Goal: Information Seeking & Learning: Learn about a topic

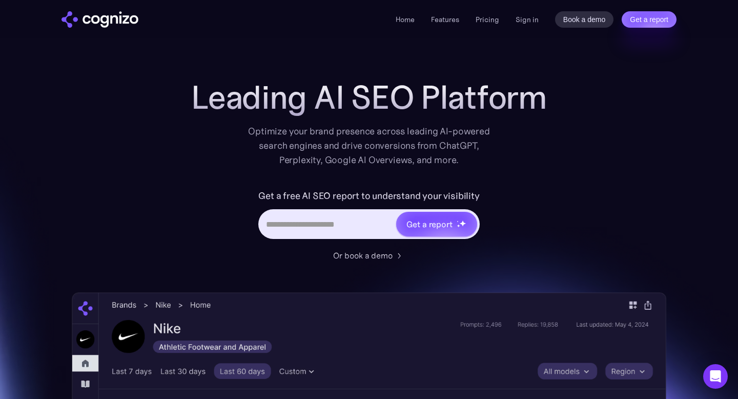
click at [293, 223] on input "Hero URL Input Form" at bounding box center [327, 223] width 135 height 19
paste input "**********"
type input "**********"
click at [454, 230] on div "Get a report" at bounding box center [436, 224] width 81 height 25
type input "**********"
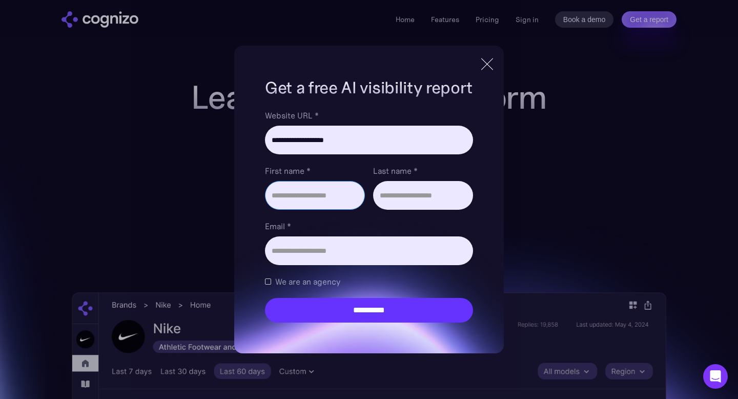
click at [304, 199] on input "First name *" at bounding box center [315, 195] width 100 height 29
type input "****"
type input "******"
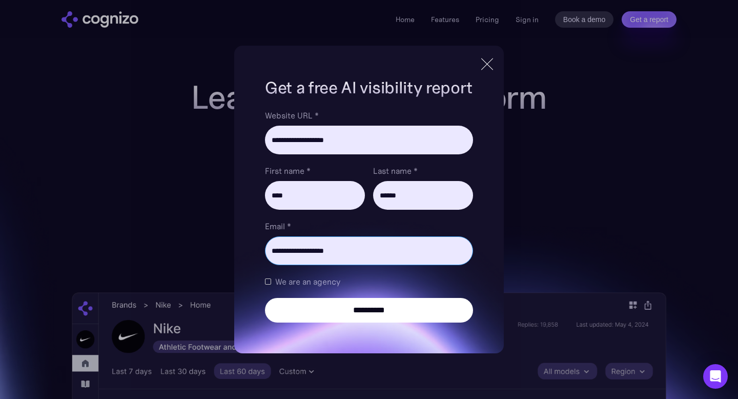
type input "**********"
click at [349, 304] on input "**********" at bounding box center [369, 310] width 208 height 25
type input "**********"
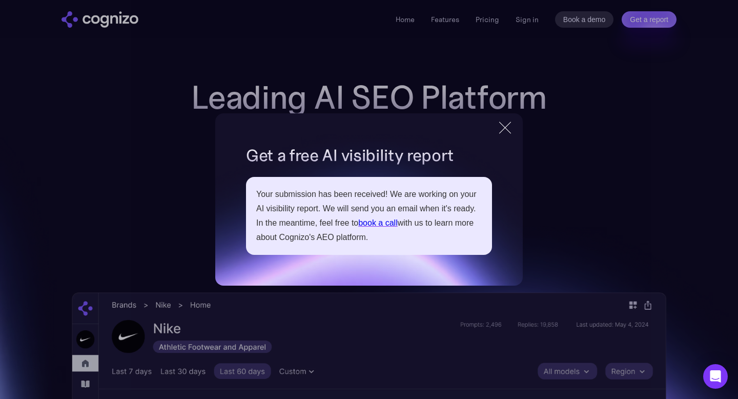
click at [501, 124] on div at bounding box center [505, 127] width 12 height 12
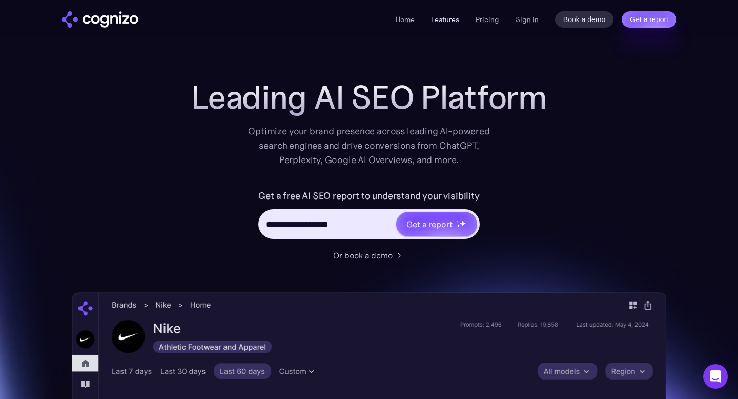
click at [456, 19] on link "Features" at bounding box center [445, 19] width 28 height 9
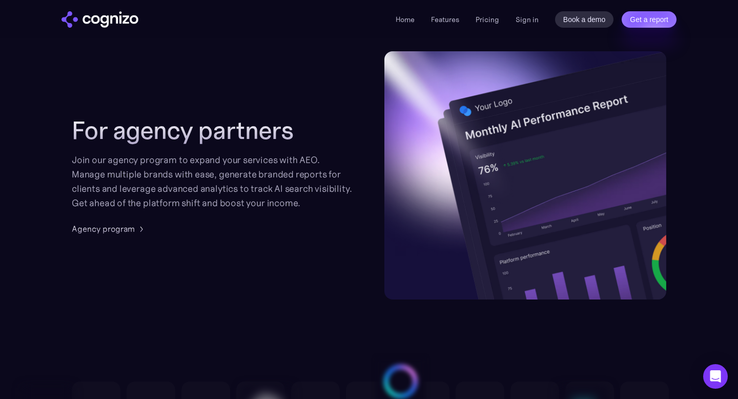
scroll to position [2473, 0]
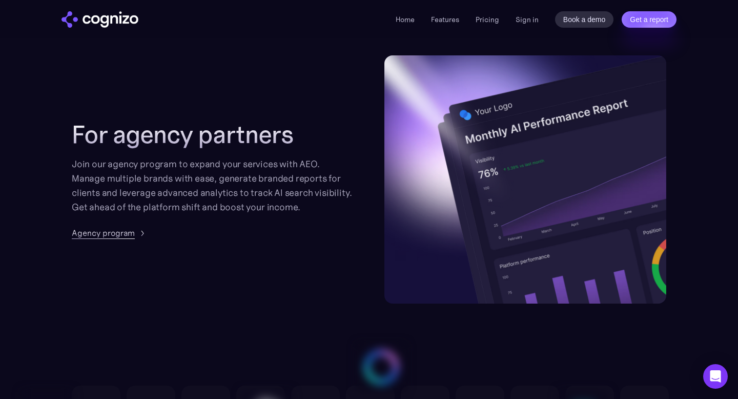
click at [103, 232] on div "Agency program" at bounding box center [103, 233] width 63 height 12
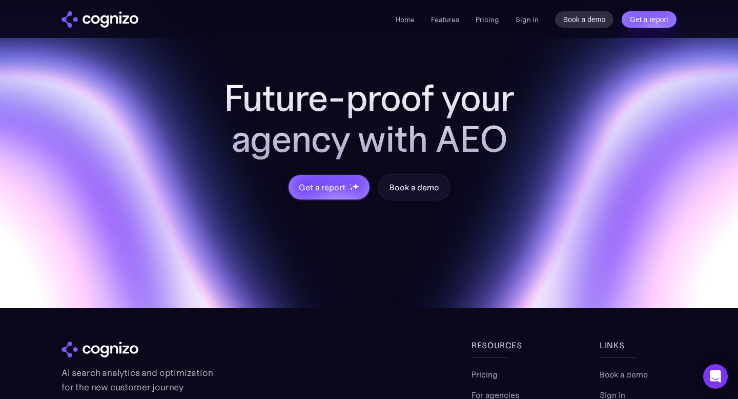
scroll to position [1082, 0]
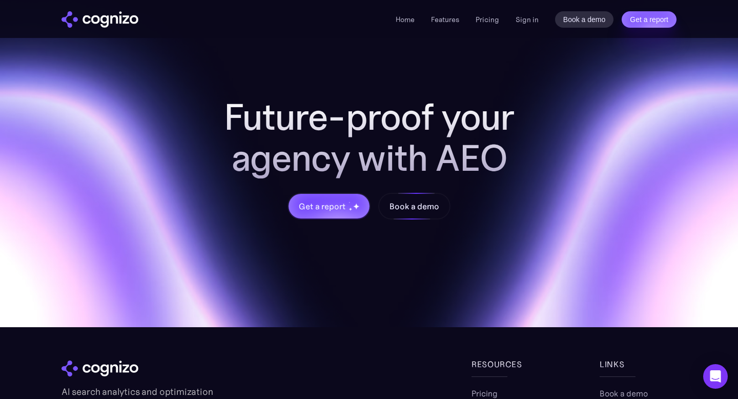
click at [395, 207] on div "Book a demo" at bounding box center [414, 206] width 49 height 12
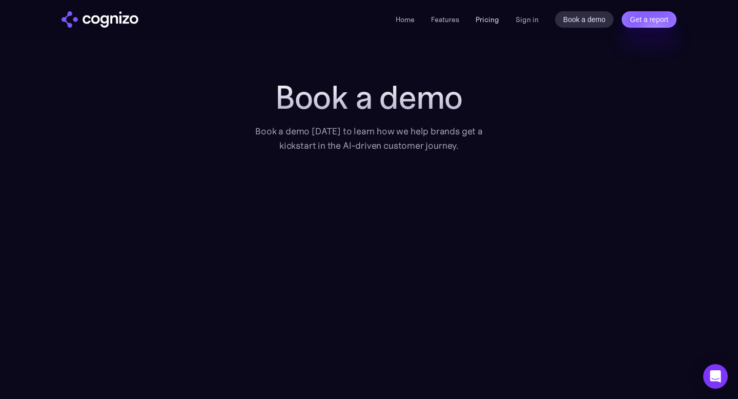
click at [495, 18] on link "Pricing" at bounding box center [488, 19] width 24 height 9
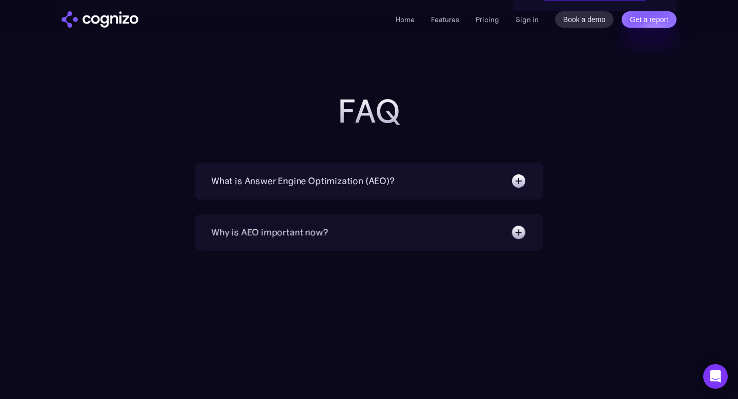
scroll to position [2247, 0]
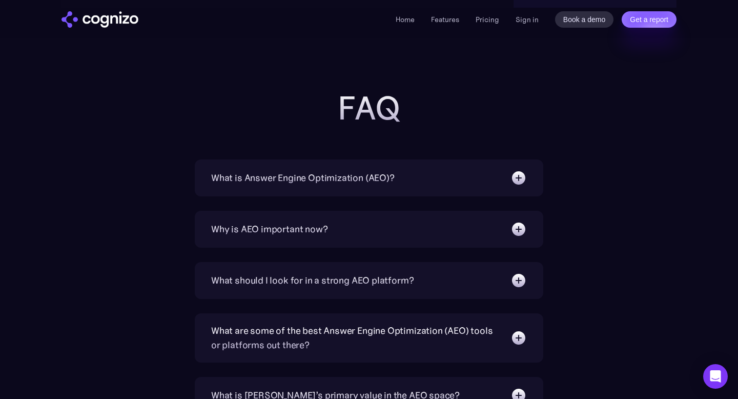
click at [279, 182] on div "What is Answer Engine Optimization (AEO)?" at bounding box center [302, 178] width 183 height 14
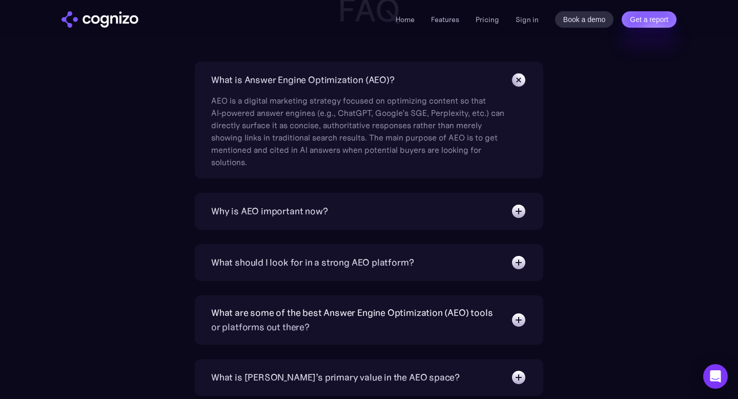
scroll to position [2358, 0]
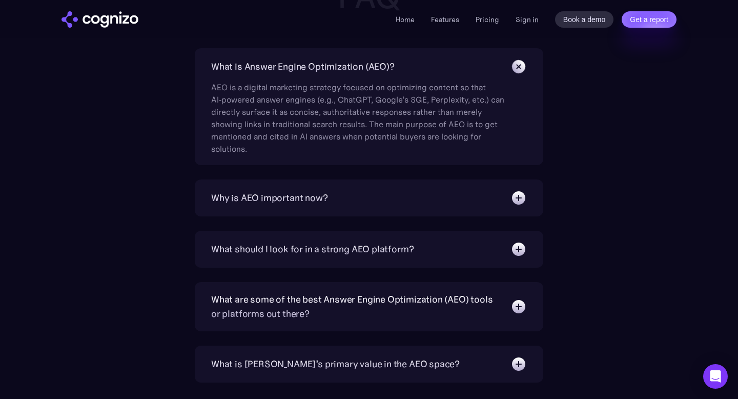
click at [242, 190] on div "Why is AEO important now?" at bounding box center [369, 198] width 316 height 16
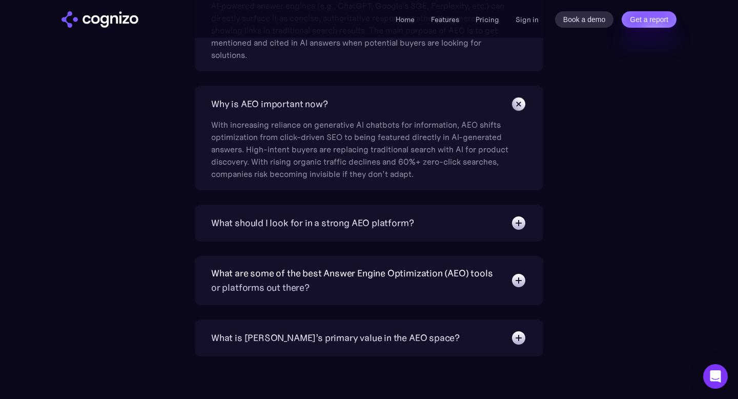
scroll to position [2455, 0]
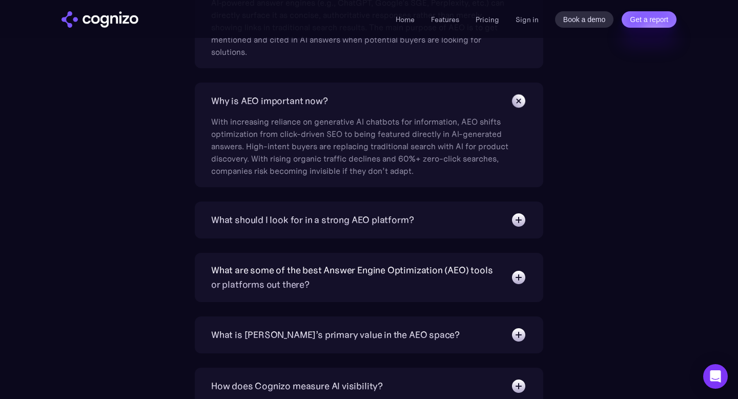
click at [249, 214] on div "What should I look for in a strong AEO platform?" at bounding box center [312, 220] width 202 height 14
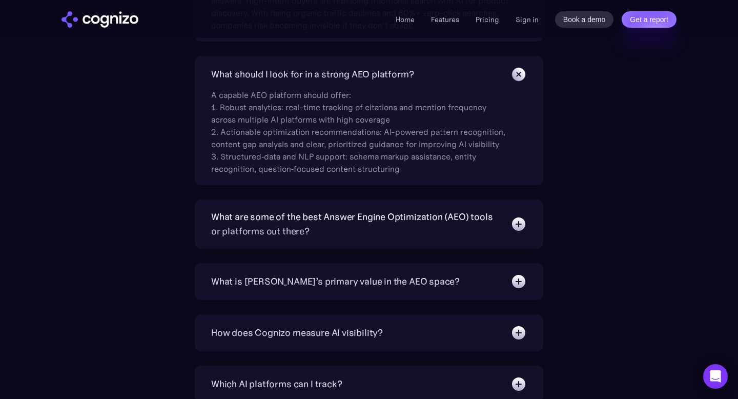
scroll to position [2634, 0]
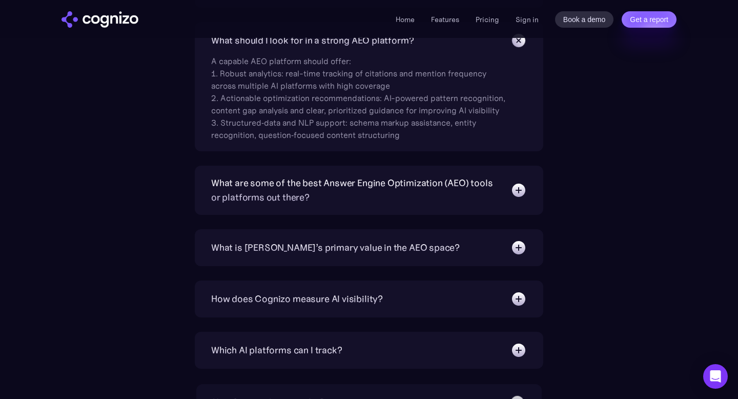
click at [224, 189] on div "What are some of the best Answer Engine Optimization (AEO) tools or platforms o…" at bounding box center [355, 190] width 289 height 29
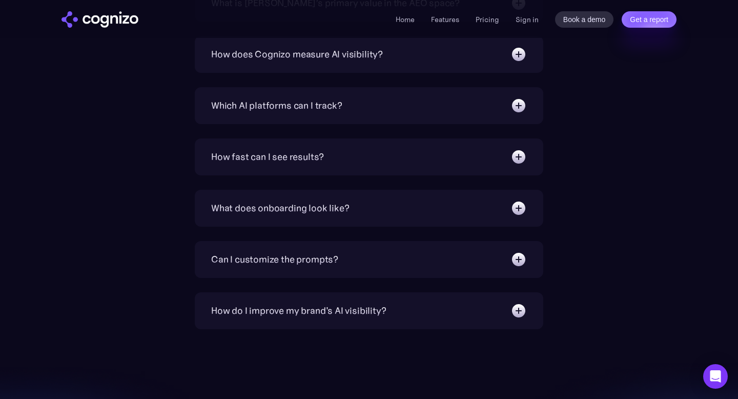
scroll to position [3068, 0]
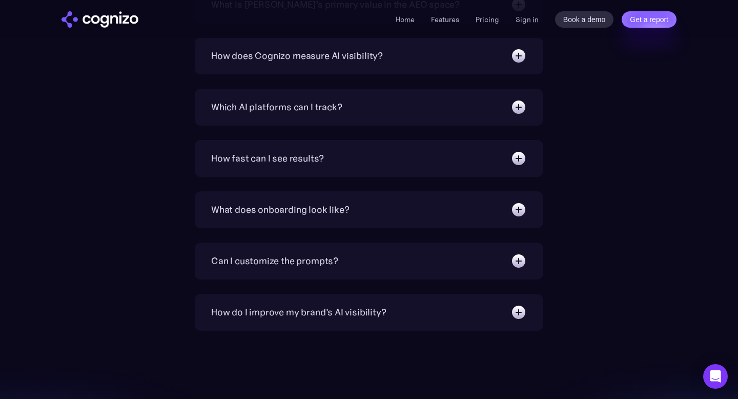
click at [274, 201] on div "What does onboarding look like?" at bounding box center [369, 209] width 316 height 16
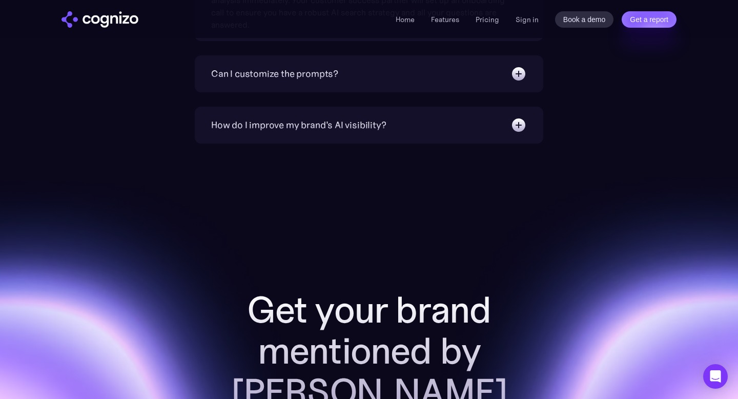
scroll to position [3310, 0]
click at [344, 130] on div "How do I improve my brand's AI visibility?" at bounding box center [298, 125] width 175 height 14
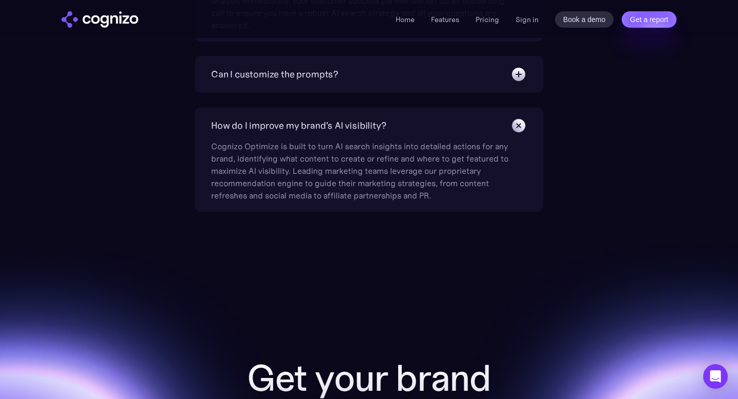
click at [407, 14] on li "Home" at bounding box center [405, 19] width 19 height 12
click at [406, 18] on link "Home" at bounding box center [405, 19] width 19 height 9
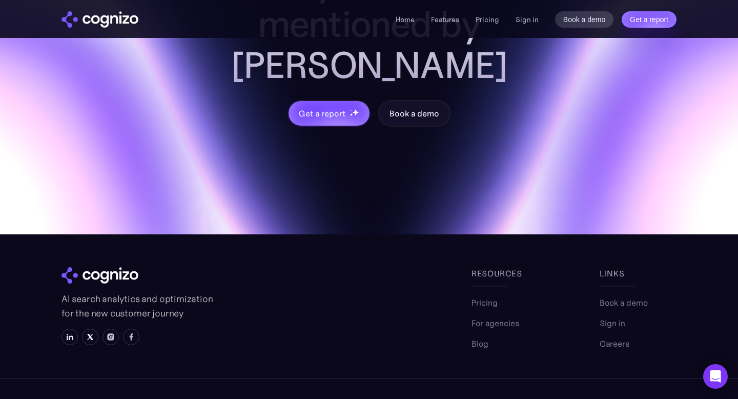
scroll to position [4117, 0]
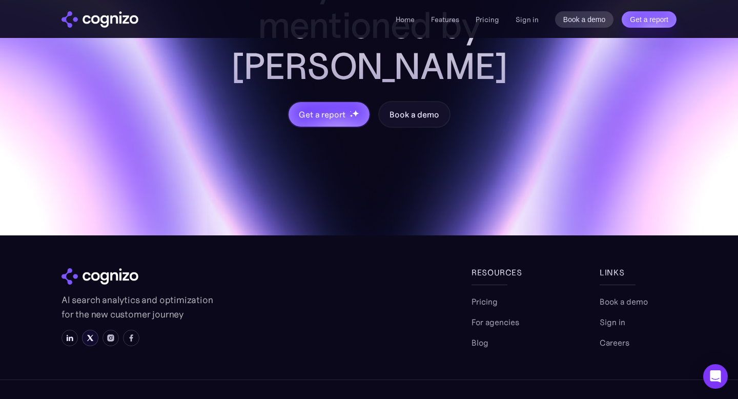
click at [93, 334] on img at bounding box center [90, 338] width 8 height 8
click at [67, 334] on img at bounding box center [70, 338] width 8 height 8
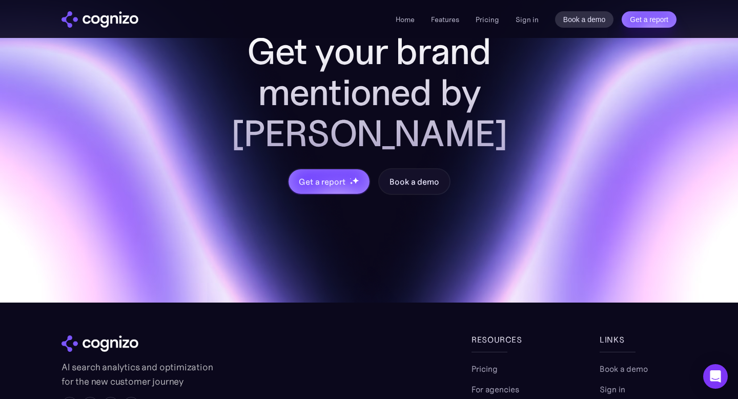
scroll to position [4099, 0]
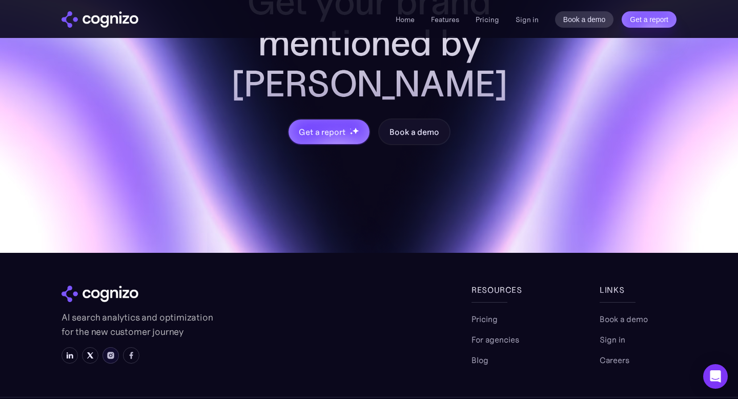
click at [113, 351] on img at bounding box center [111, 355] width 8 height 8
click at [622, 354] on link "Careers" at bounding box center [615, 360] width 30 height 12
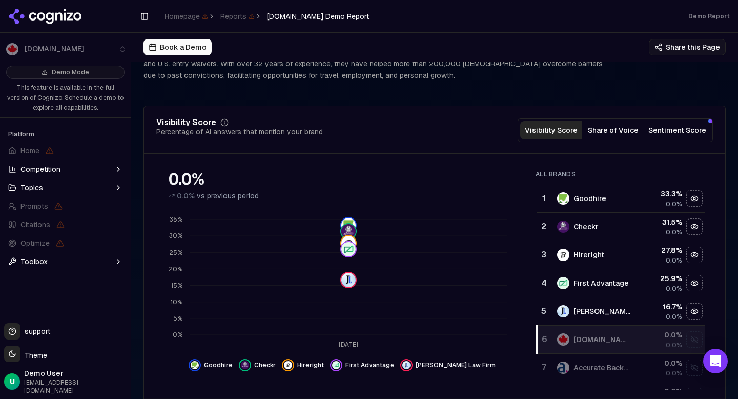
scroll to position [112, 0]
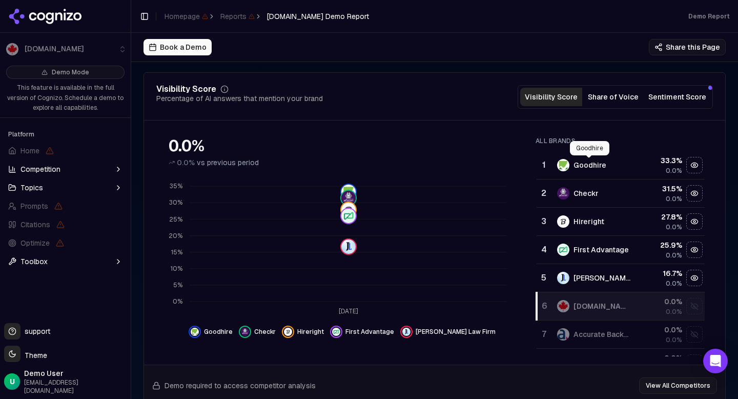
click at [588, 163] on div "Goodhire" at bounding box center [590, 165] width 33 height 10
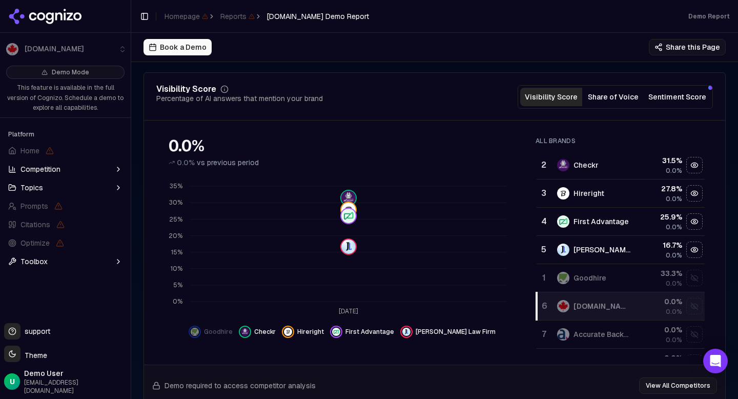
click at [584, 272] on div "Goodhire" at bounding box center [594, 278] width 75 height 12
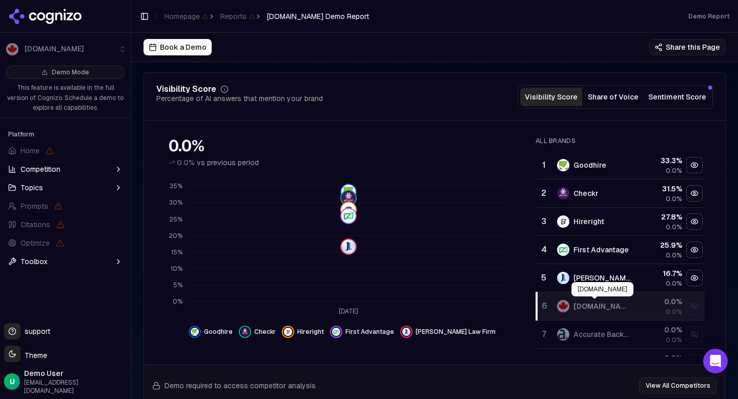
click at [605, 304] on div "Pardons.org" at bounding box center [603, 306] width 58 height 10
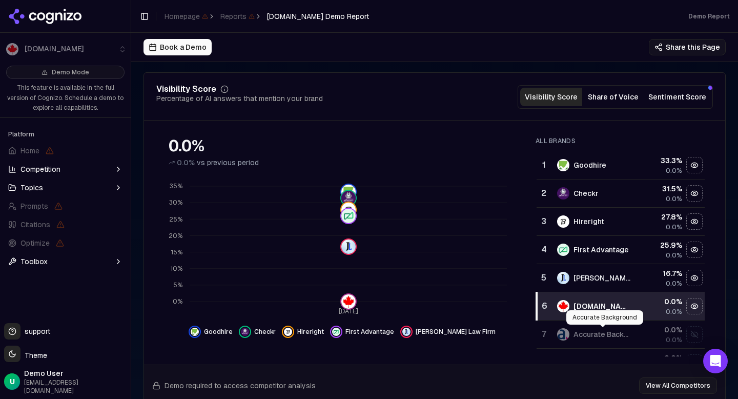
click at [608, 341] on td "Accurate Background" at bounding box center [594, 334] width 87 height 28
click at [92, 169] on button "Competition" at bounding box center [65, 169] width 123 height 16
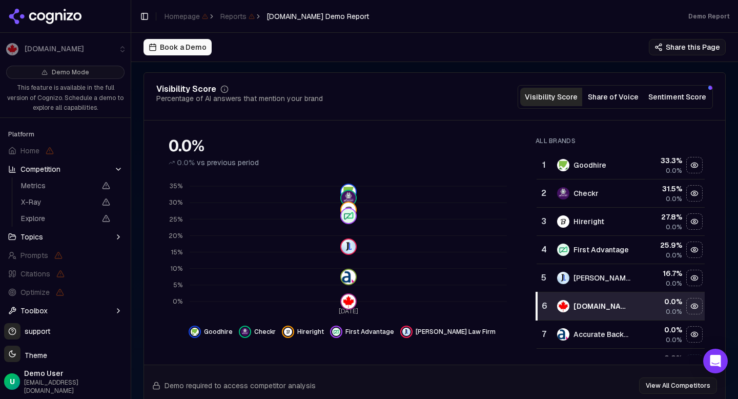
click at [102, 231] on button "Topics" at bounding box center [65, 237] width 123 height 16
click at [685, 98] on button "Sentiment Score" at bounding box center [677, 97] width 66 height 18
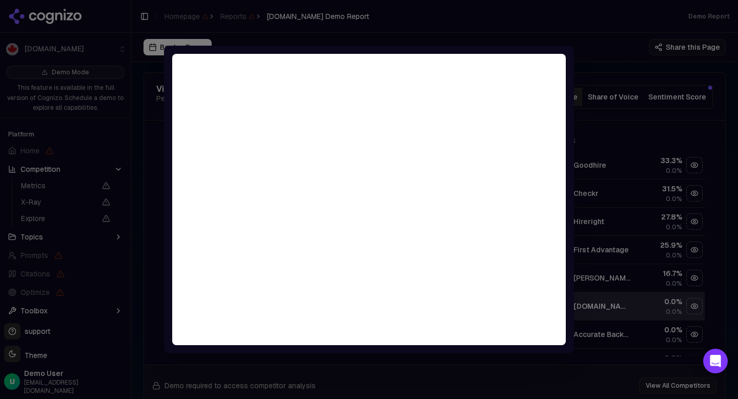
click at [658, 106] on div at bounding box center [369, 199] width 738 height 399
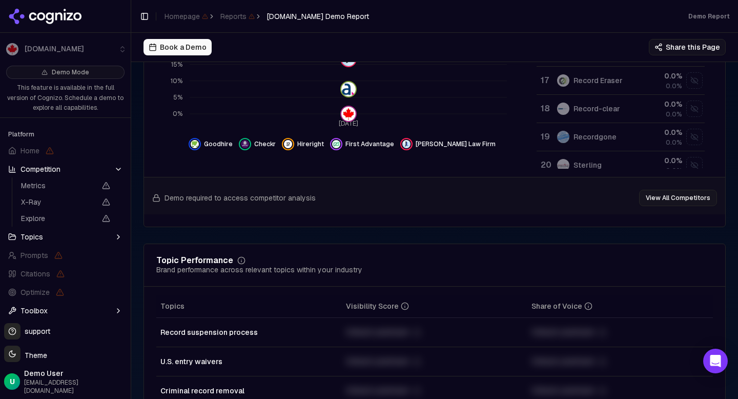
scroll to position [0, 0]
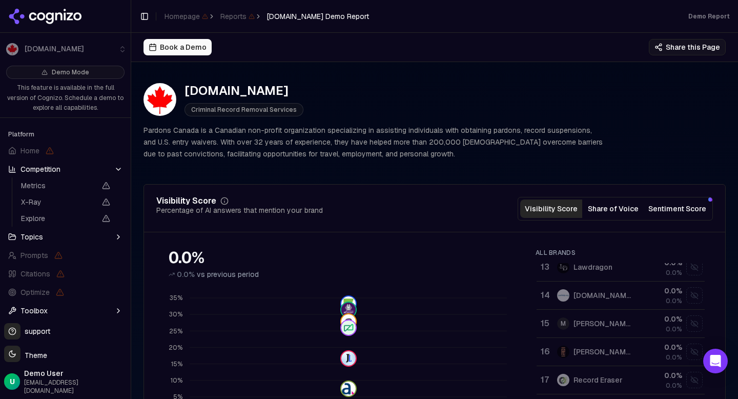
click at [622, 209] on button "Share of Voice" at bounding box center [613, 208] width 62 height 18
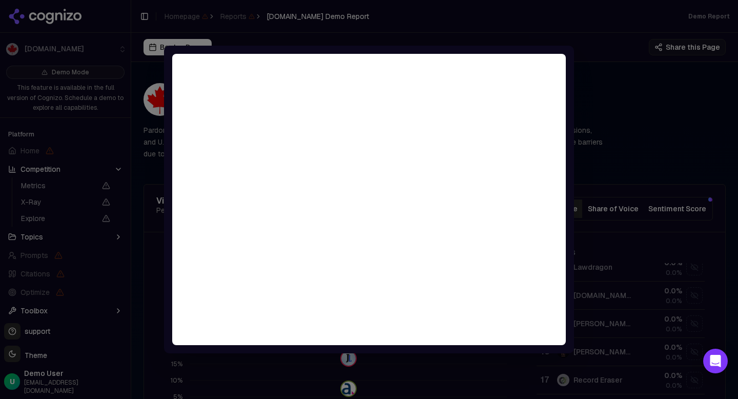
click at [622, 209] on div at bounding box center [369, 199] width 738 height 399
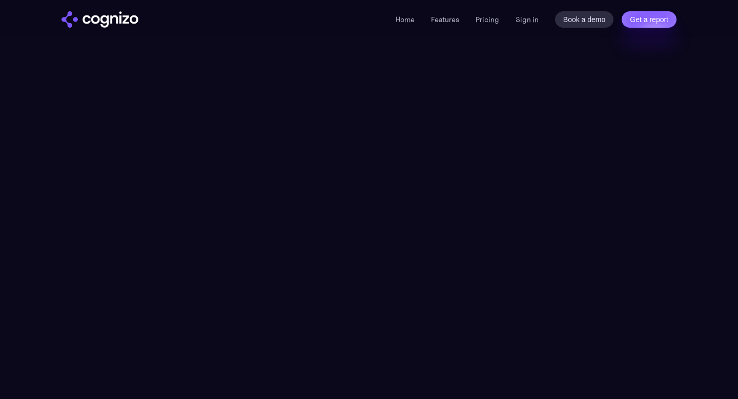
scroll to position [3135, 0]
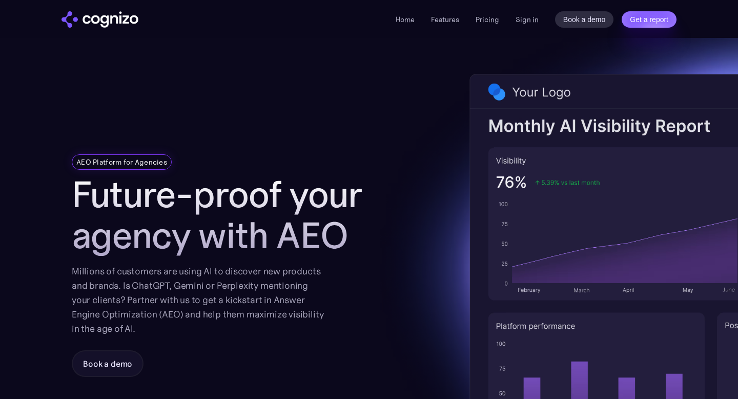
scroll to position [1082, 0]
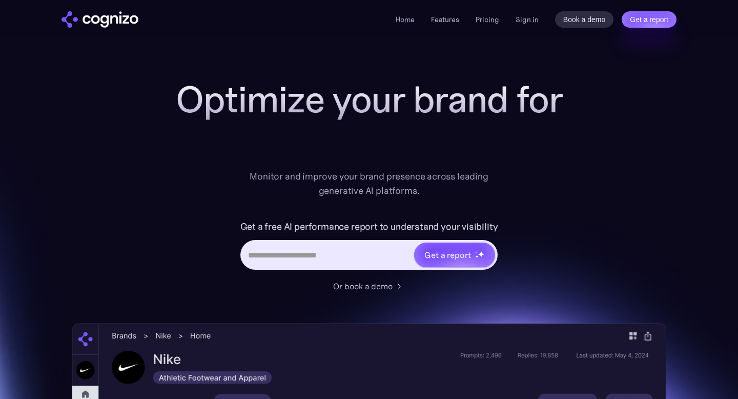
scroll to position [1918, 0]
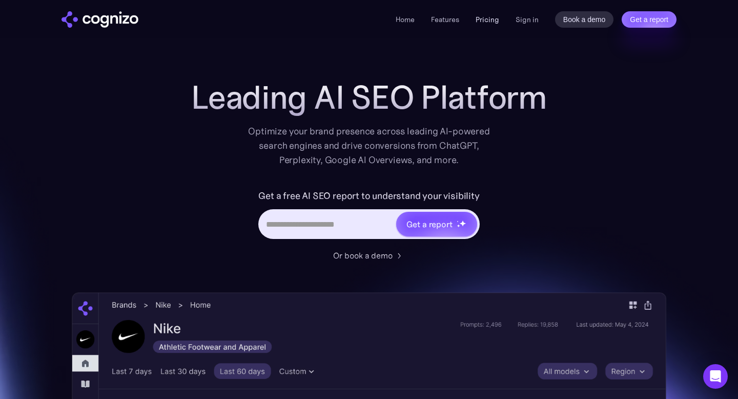
click at [487, 16] on link "Pricing" at bounding box center [488, 19] width 24 height 9
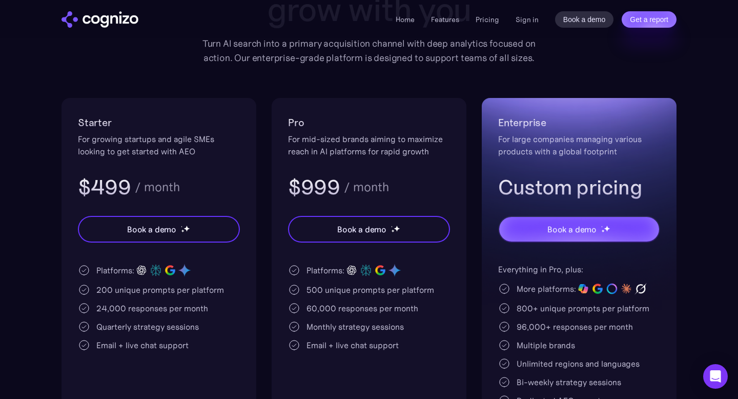
scroll to position [158, 0]
